Goal: Information Seeking & Learning: Learn about a topic

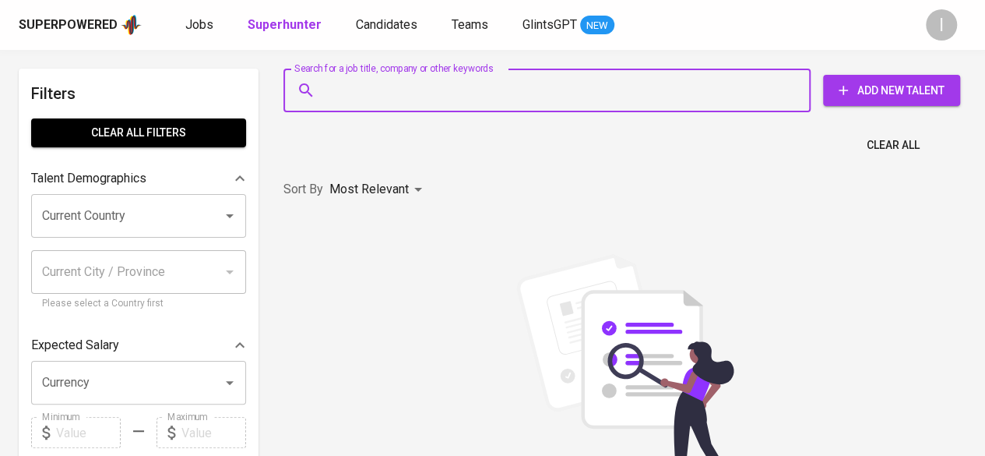
click at [511, 96] on input "Search for a job title, company or other keywords" at bounding box center [551, 91] width 459 height 30
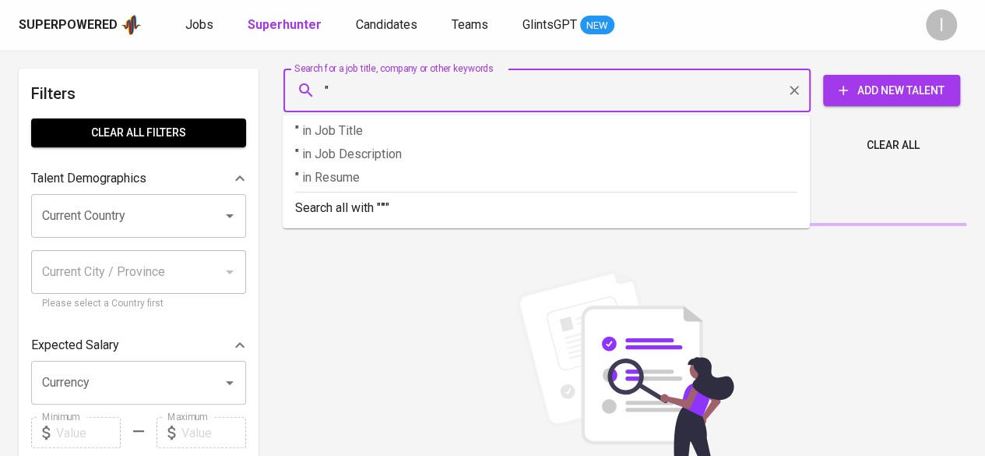
paste input "[PERSON_NAME]"
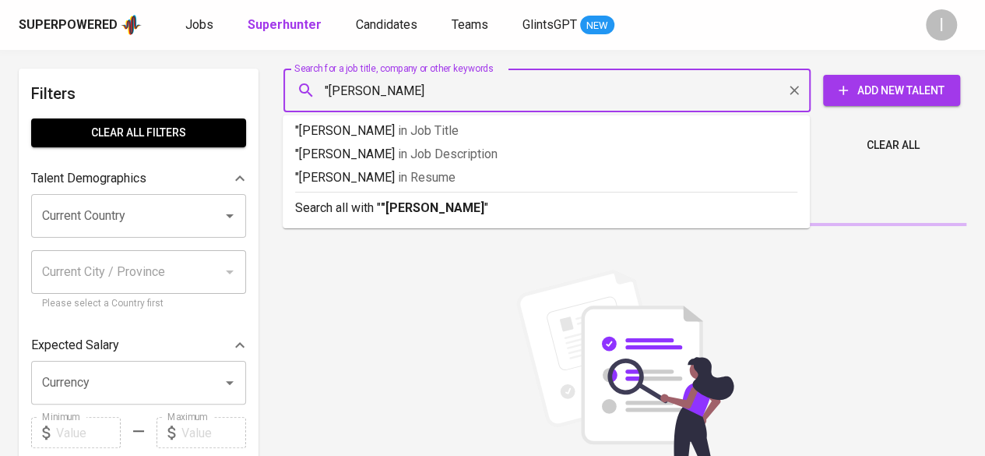
type input ""[PERSON_NAME]""
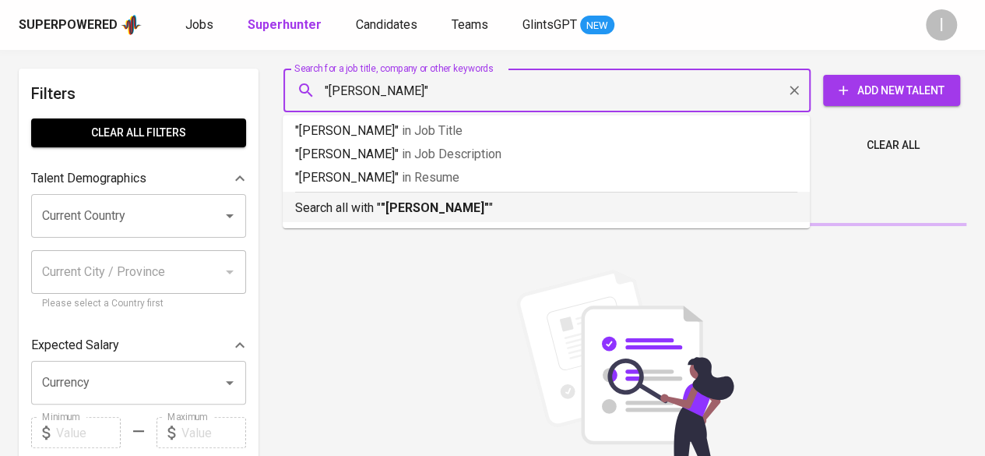
click at [505, 205] on p "Search all with " "[PERSON_NAME]" "" at bounding box center [546, 208] width 502 height 19
click at [505, 205] on div "Sort By Most Relevant MOST_RELEVANT" at bounding box center [625, 190] width 702 height 48
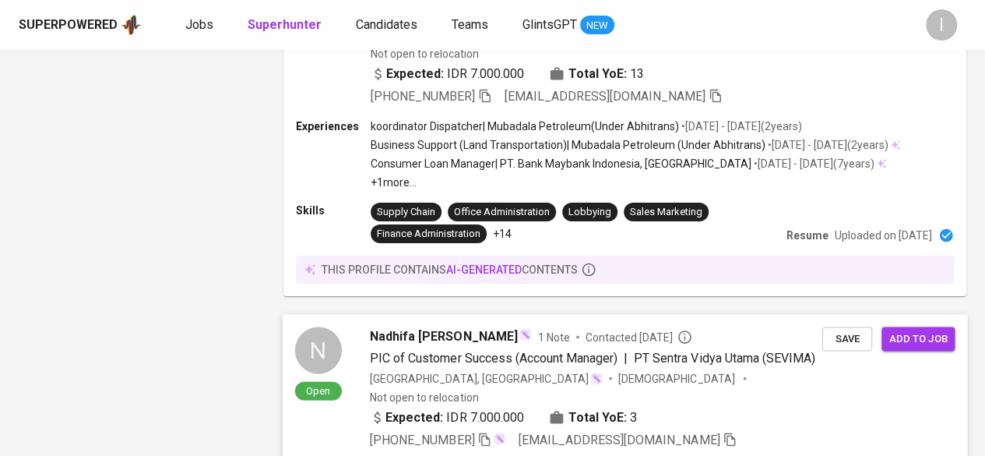
scroll to position [2790, 0]
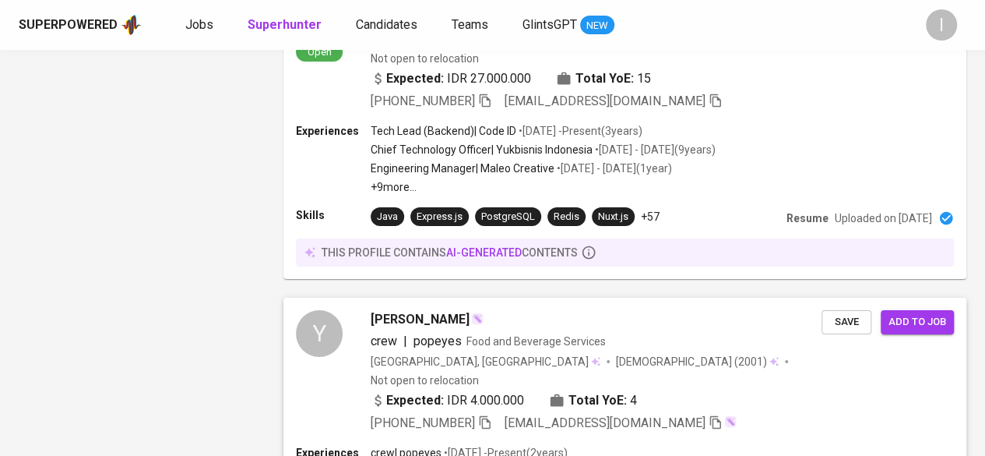
scroll to position [2881, 0]
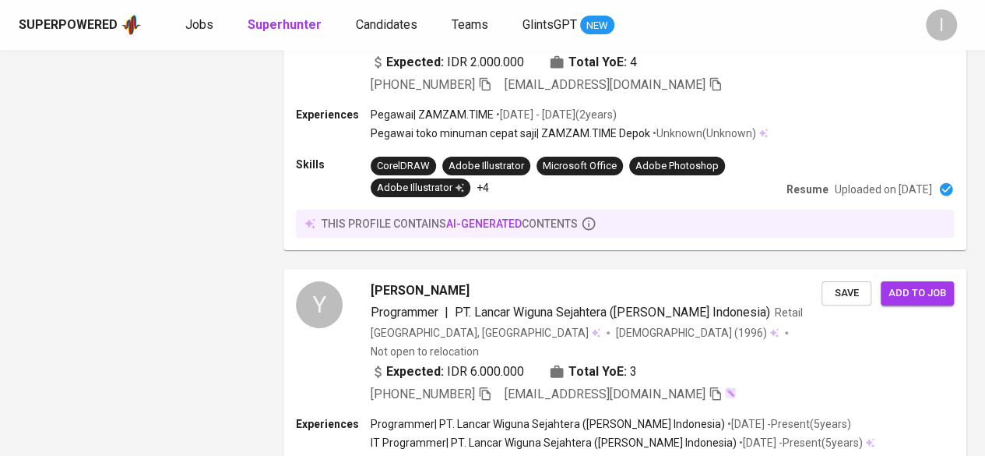
scroll to position [3078, 0]
